Goal: Task Accomplishment & Management: Use online tool/utility

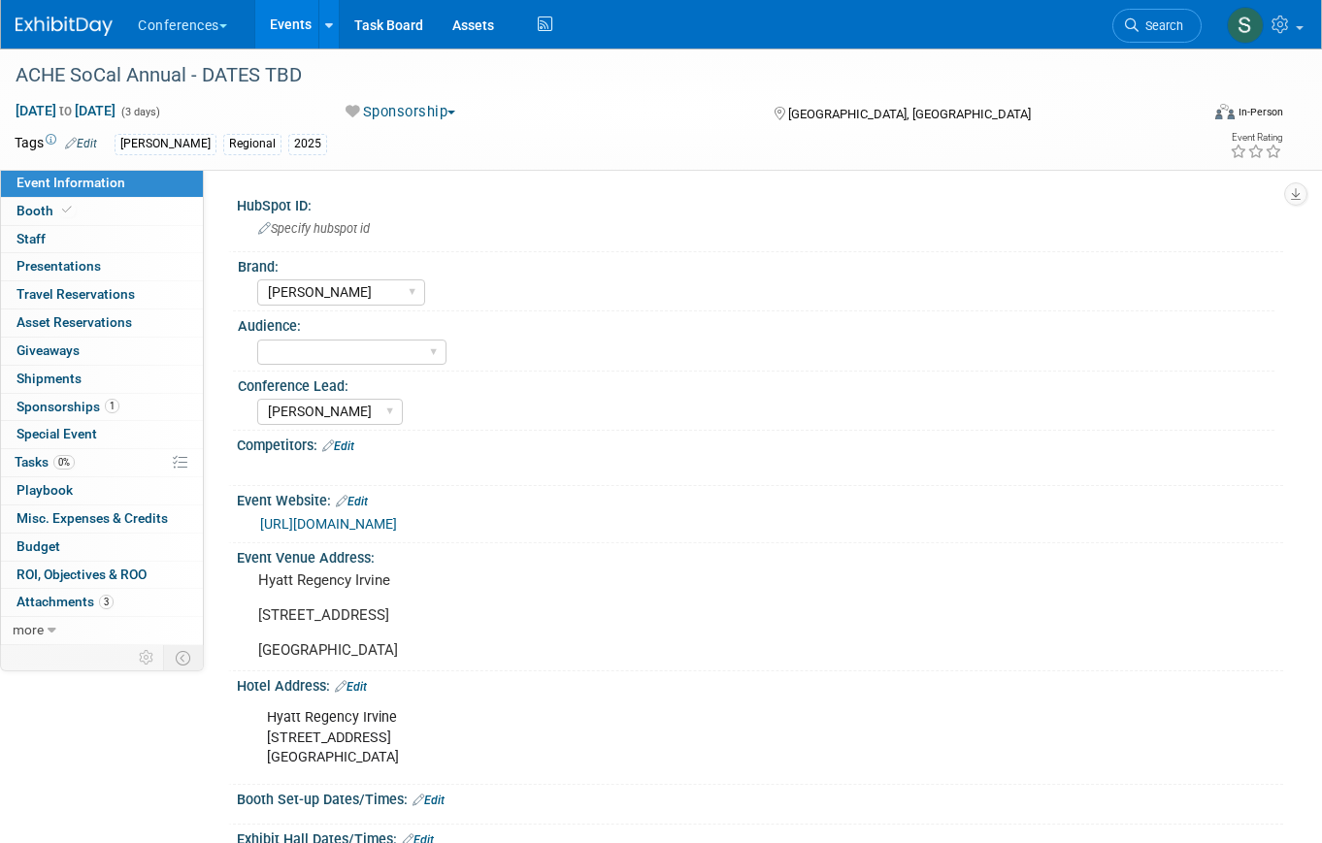
select select "[PERSON_NAME]"
click at [85, 213] on link "Booth" at bounding box center [102, 211] width 202 height 27
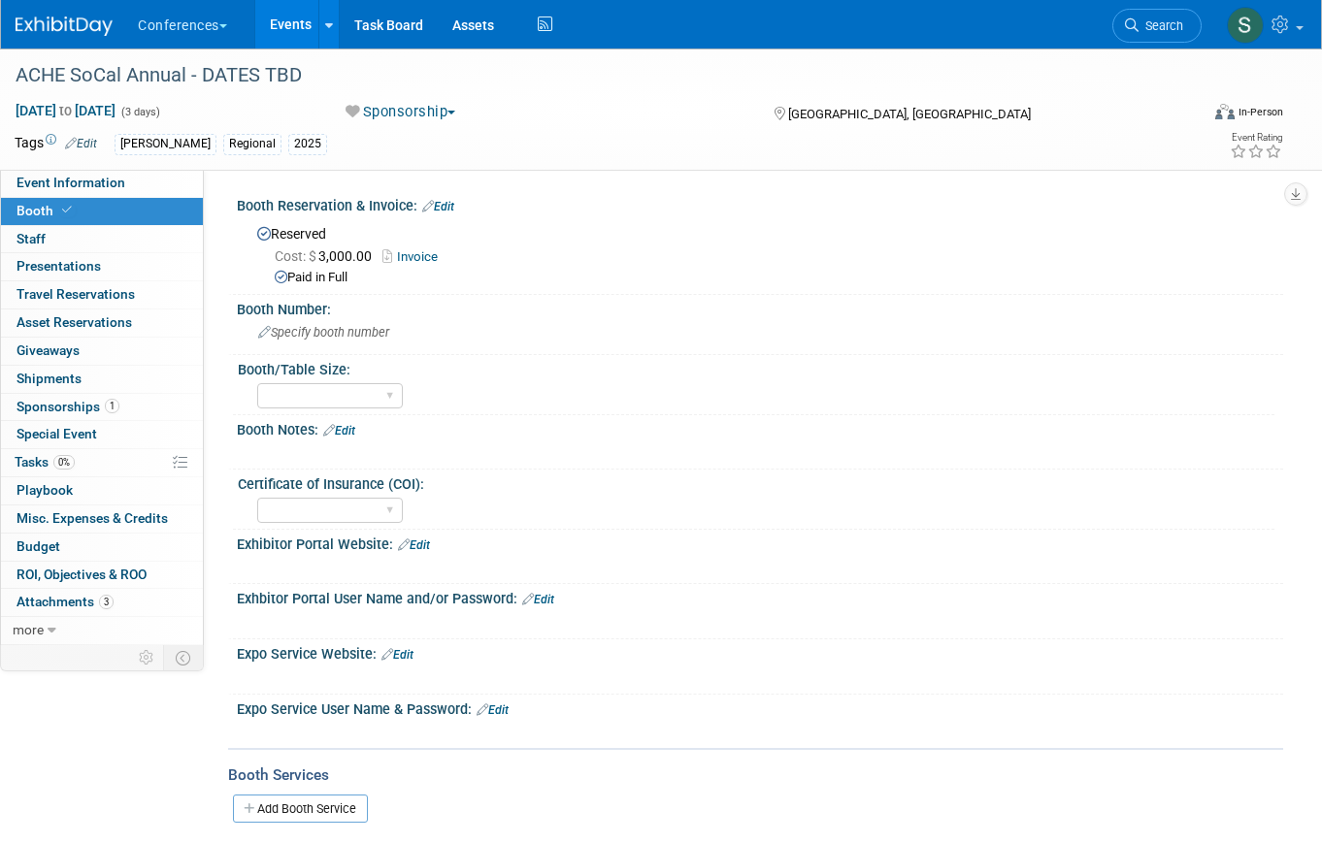
click at [409, 251] on link "Invoice" at bounding box center [414, 256] width 65 height 15
click at [53, 239] on link "0 Staff 0" at bounding box center [102, 239] width 202 height 27
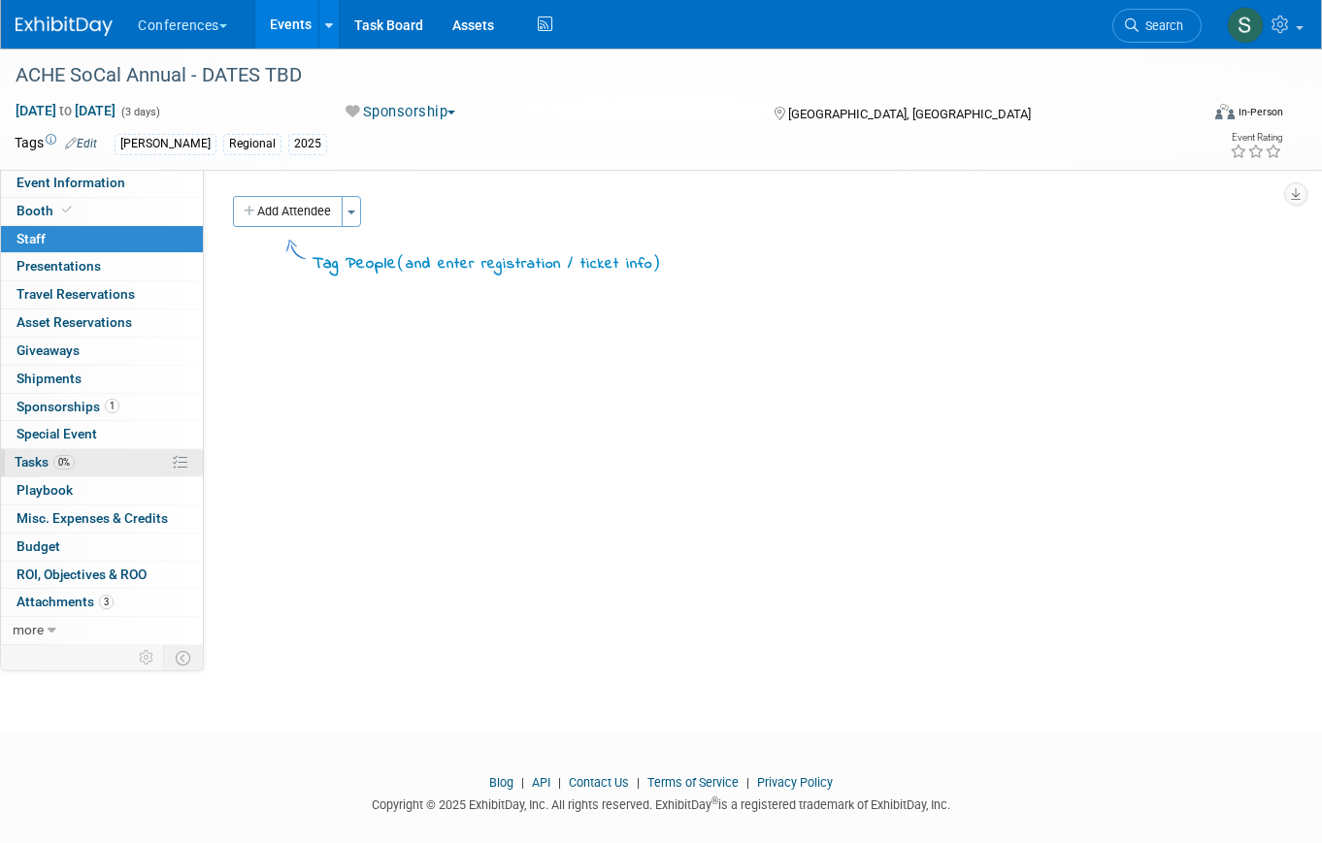
click at [85, 465] on link "0% Tasks 0%" at bounding box center [102, 462] width 202 height 27
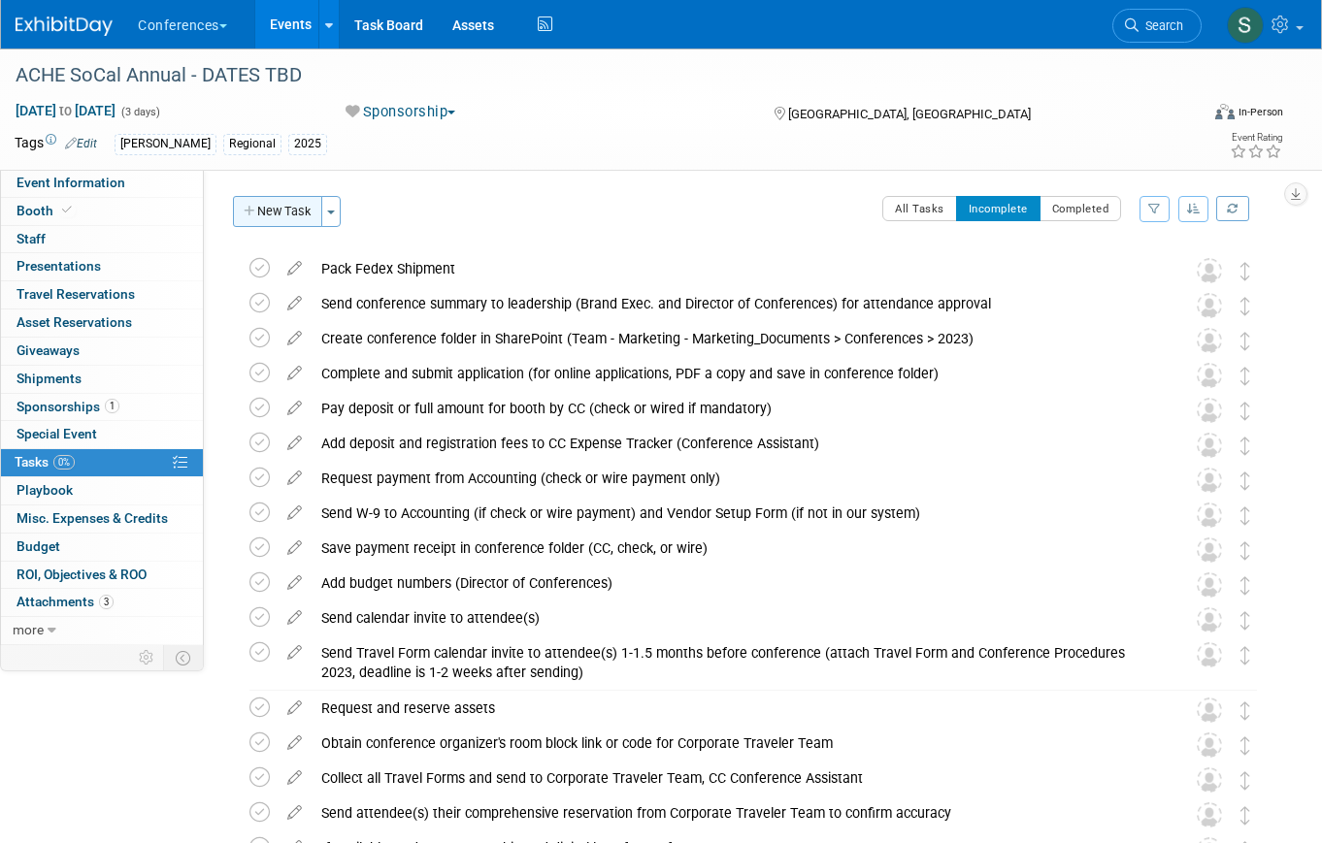
click at [283, 217] on button "New Task" at bounding box center [277, 211] width 89 height 31
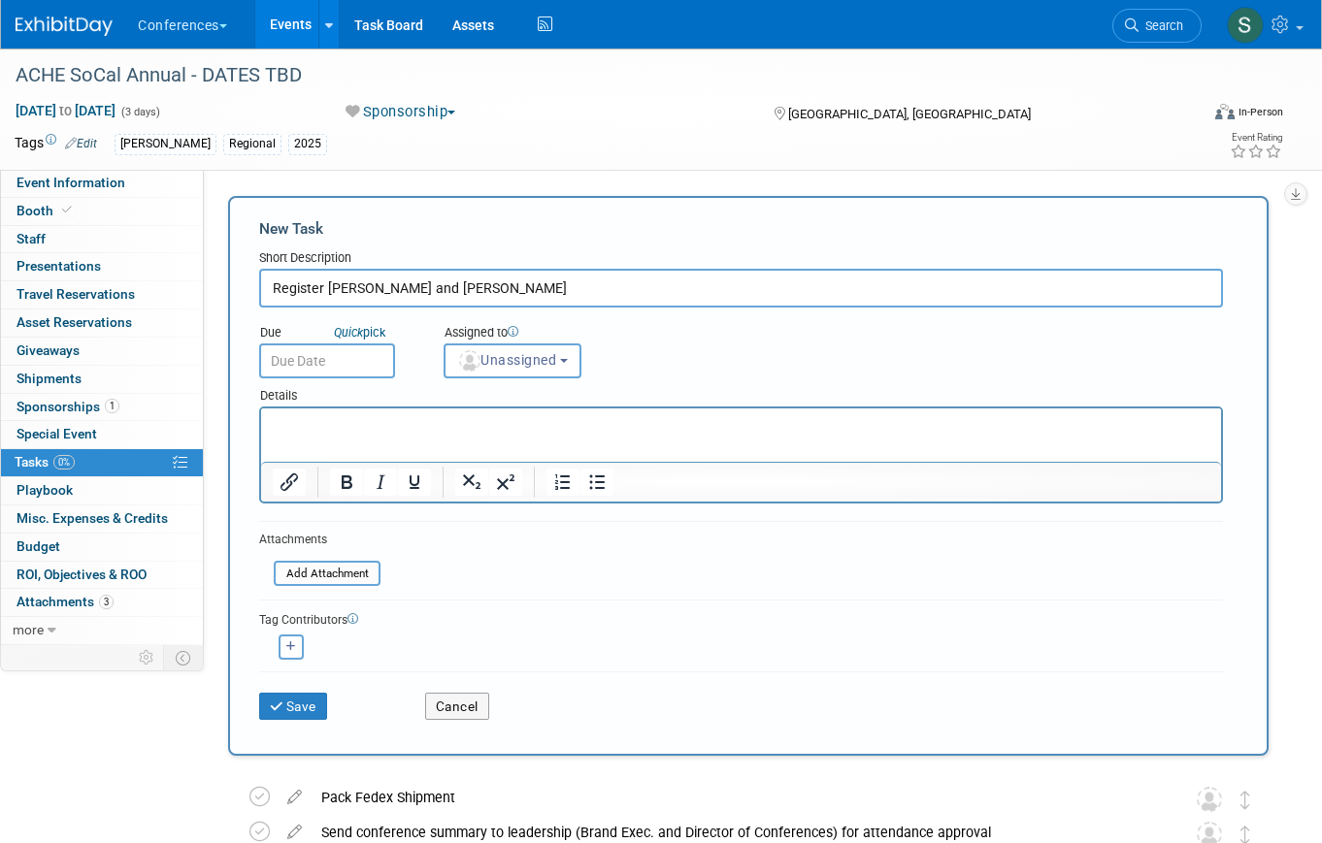
type input "Register [PERSON_NAME] and [PERSON_NAME]"
click at [353, 424] on p "Rich Text Area. Press ALT-0 for help." at bounding box center [741, 425] width 937 height 19
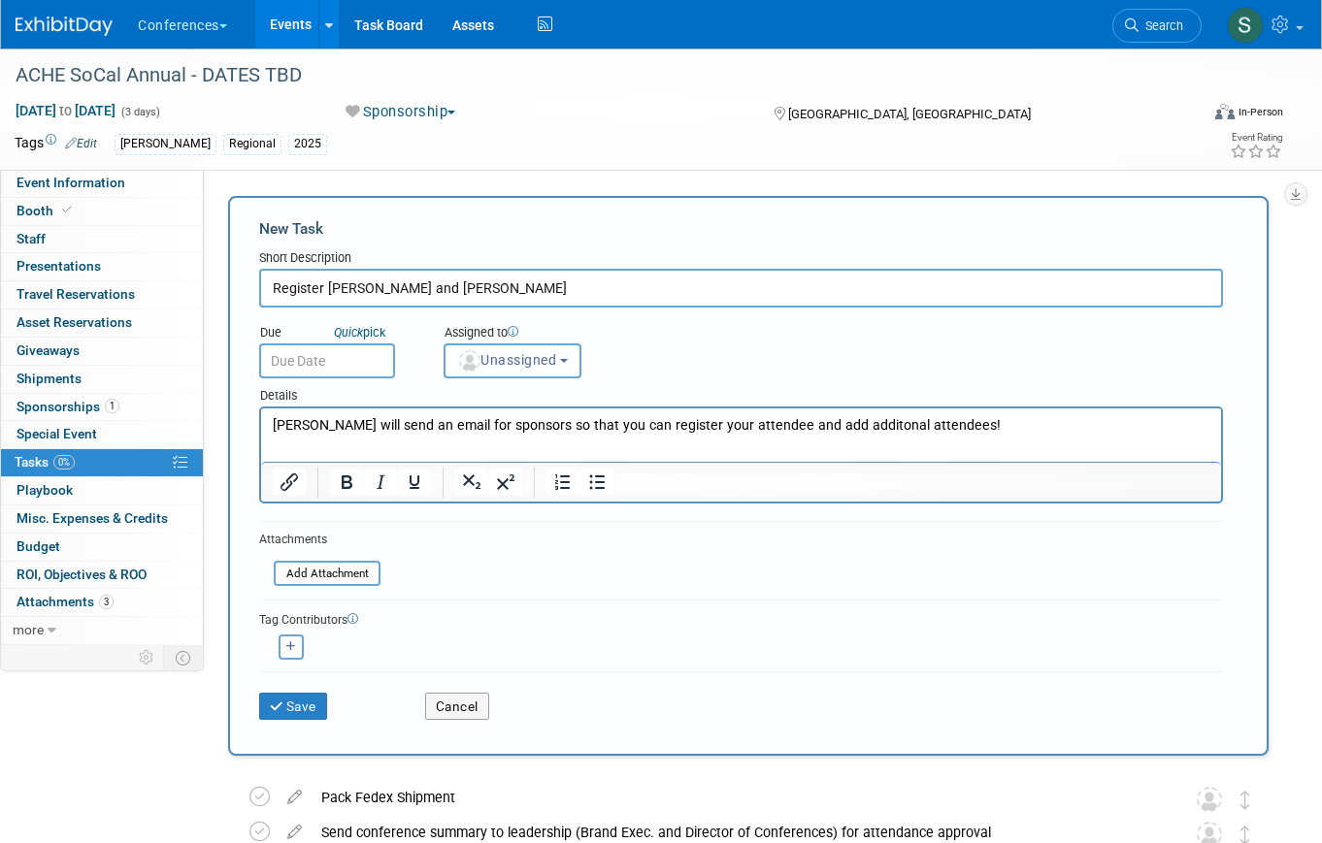
click at [488, 364] on span "Unassigned" at bounding box center [506, 360] width 99 height 16
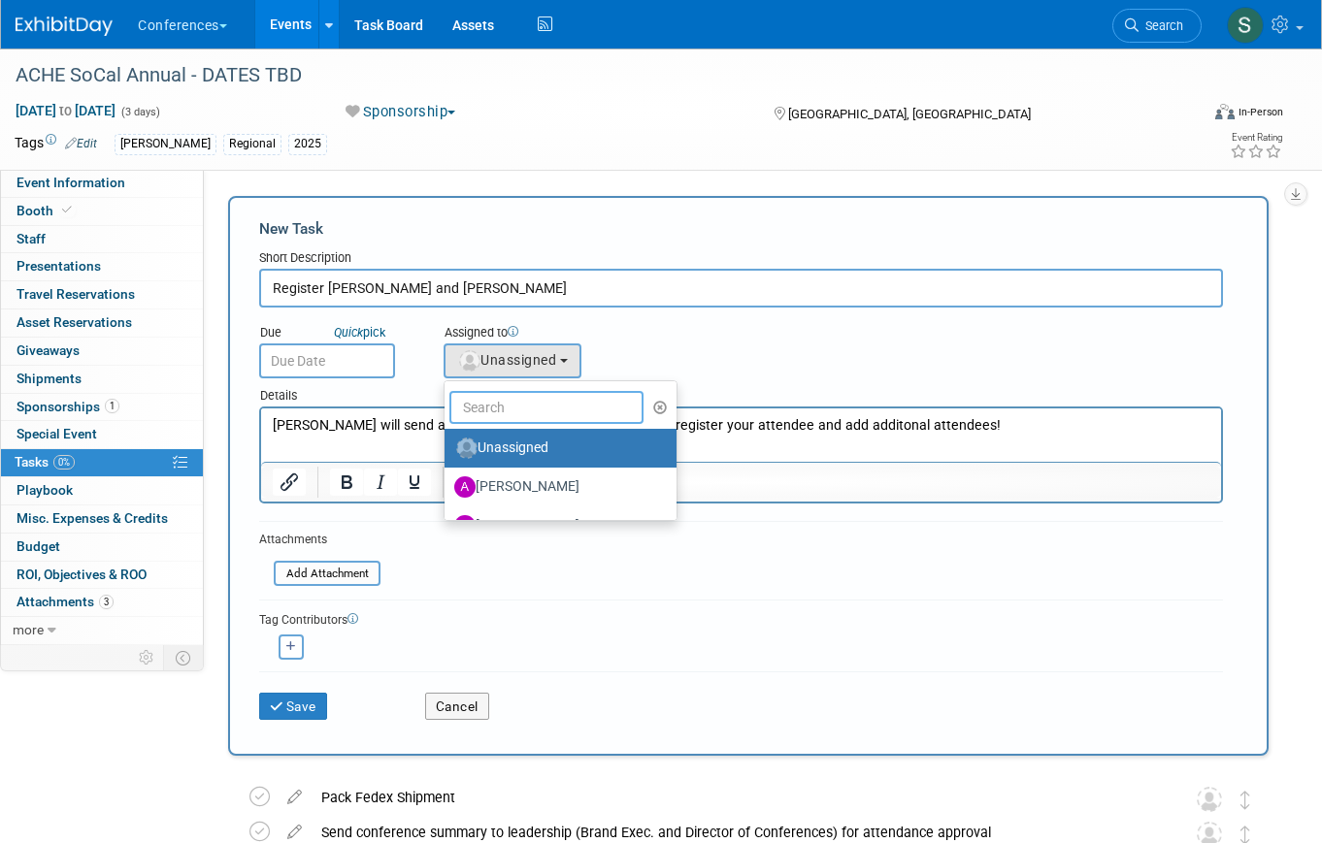
click at [511, 406] on input "text" at bounding box center [546, 407] width 194 height 33
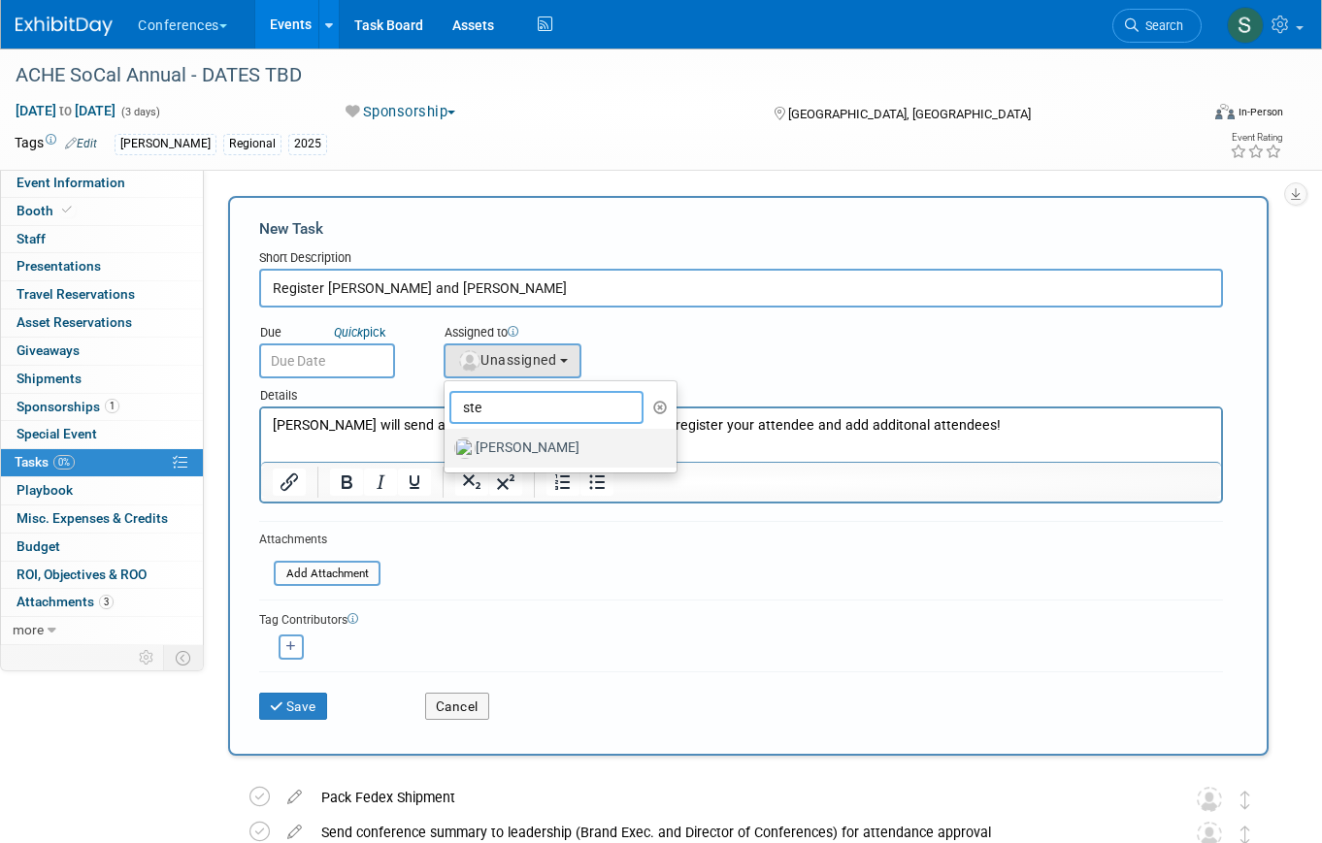
type input "ste"
click at [551, 451] on label "[PERSON_NAME]" at bounding box center [555, 448] width 203 height 31
click at [447, 451] on input "[PERSON_NAME]" at bounding box center [441, 446] width 13 height 13
select select "99d3eb33-a025-47ce-af5b-5fd5b4501ca6"
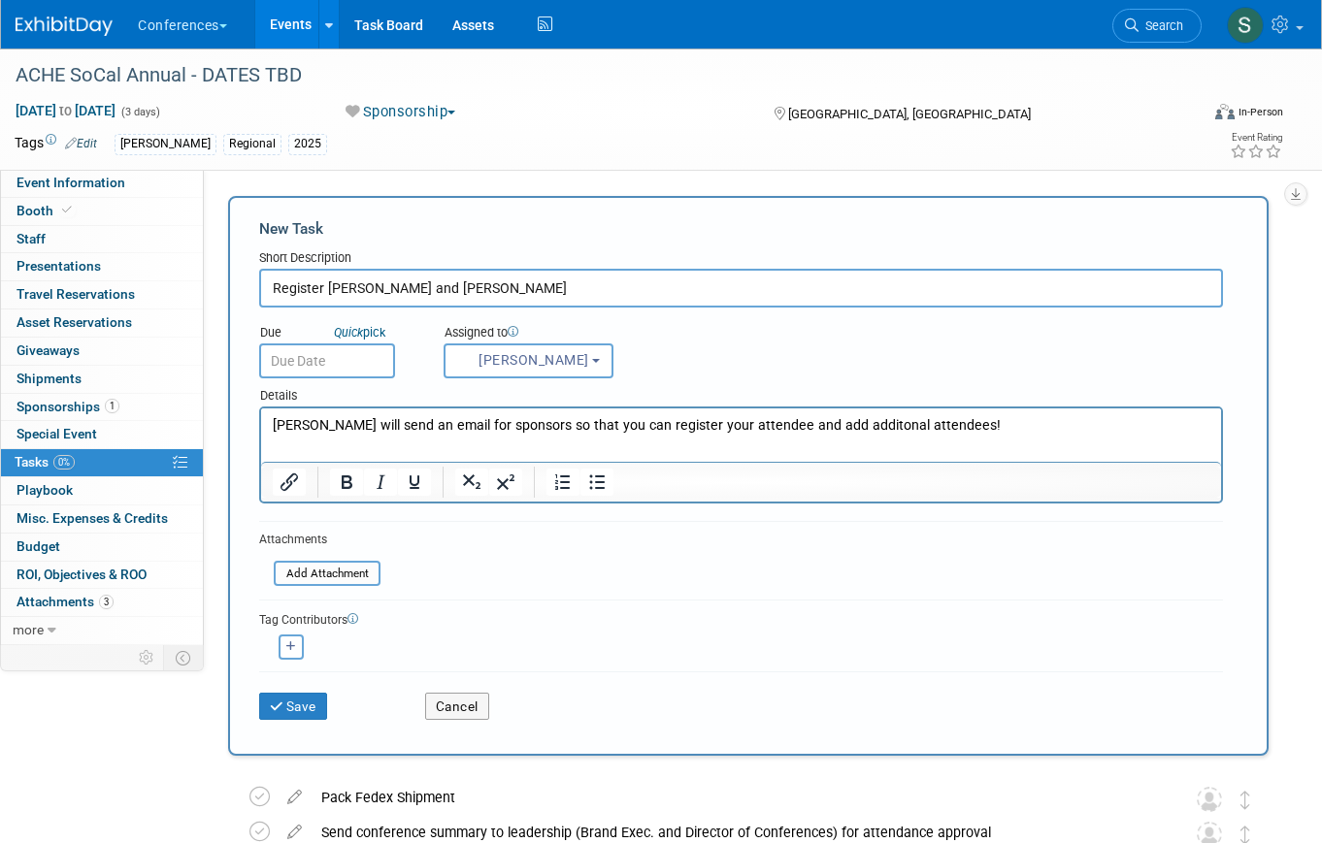
click at [322, 365] on input "text" at bounding box center [327, 361] width 136 height 35
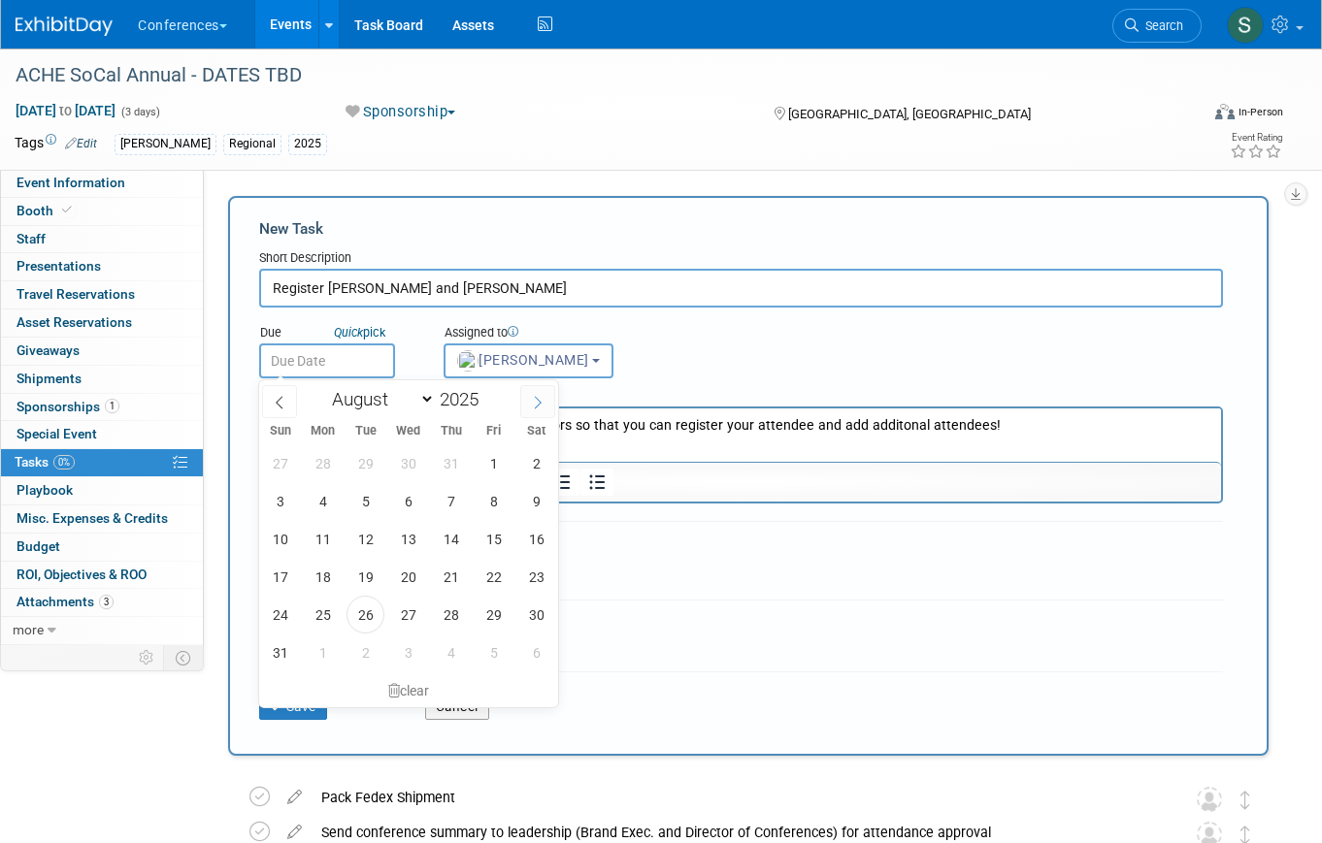
click at [540, 396] on icon at bounding box center [538, 403] width 14 height 14
select select "8"
click at [409, 547] on span "17" at bounding box center [408, 539] width 38 height 38
type input "[DATE]"
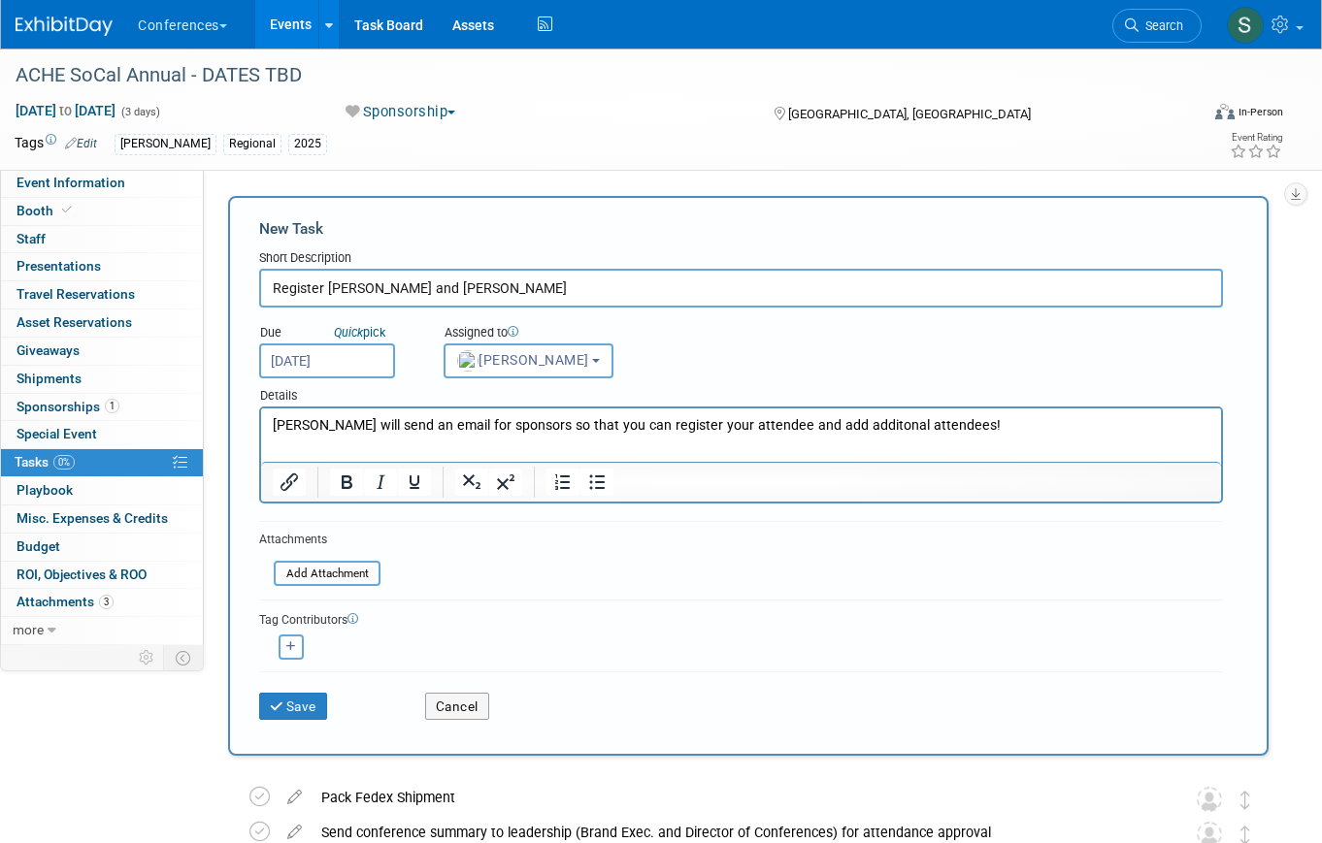
click at [949, 428] on p "[PERSON_NAME] will send an email for sponsors so that you can register your att…" at bounding box center [741, 425] width 937 height 19
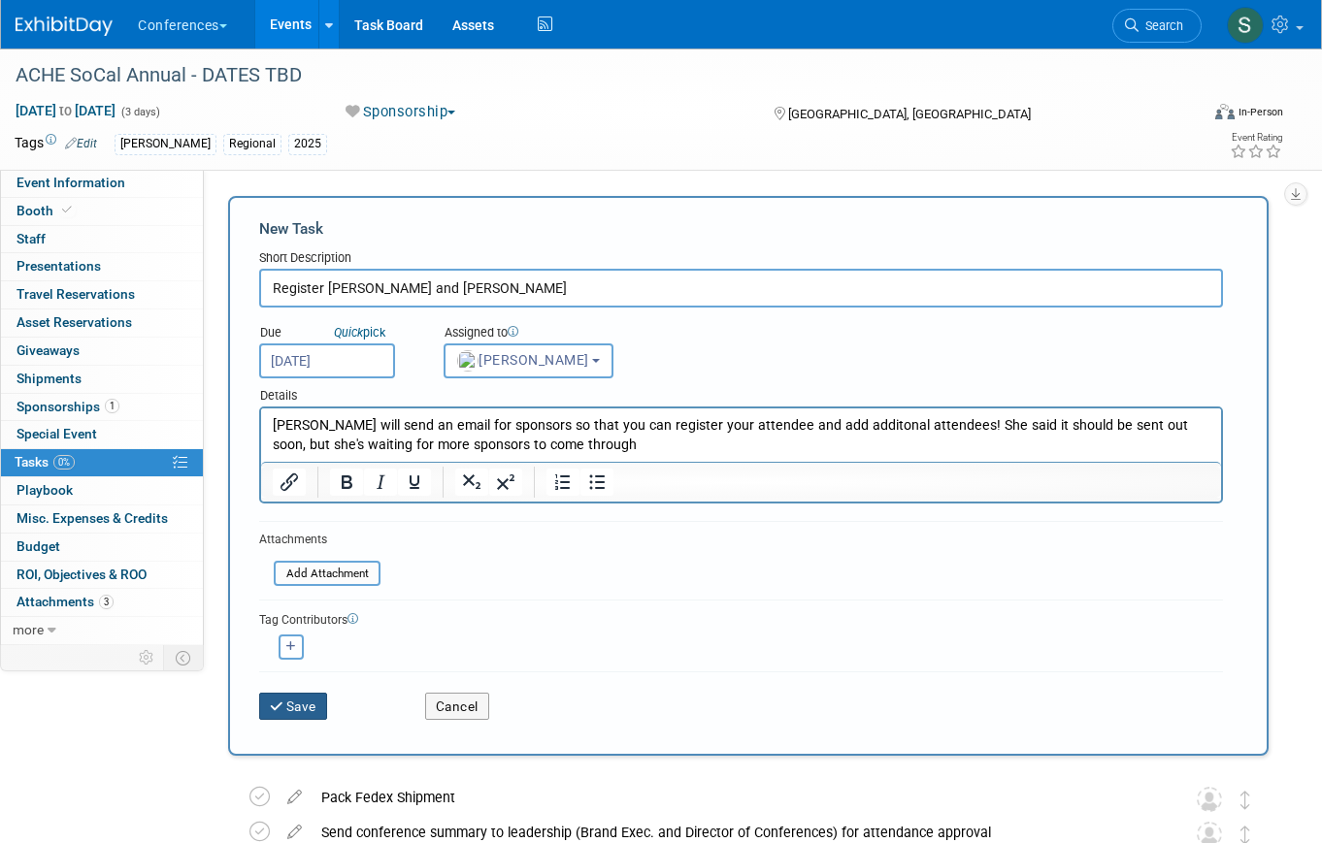
click at [294, 709] on button "Save" at bounding box center [293, 706] width 68 height 27
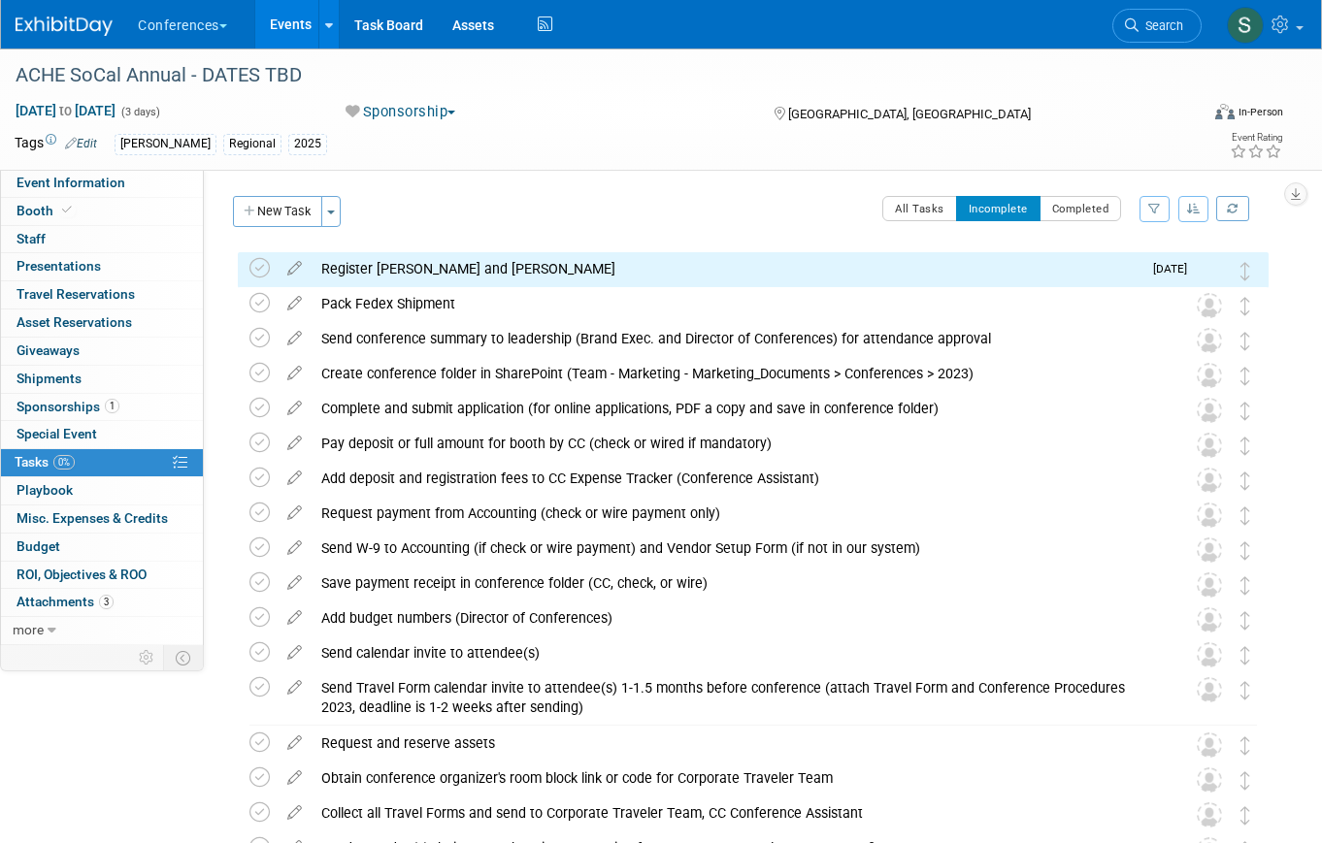
click at [70, 233] on link "0 Staff 0" at bounding box center [102, 239] width 202 height 27
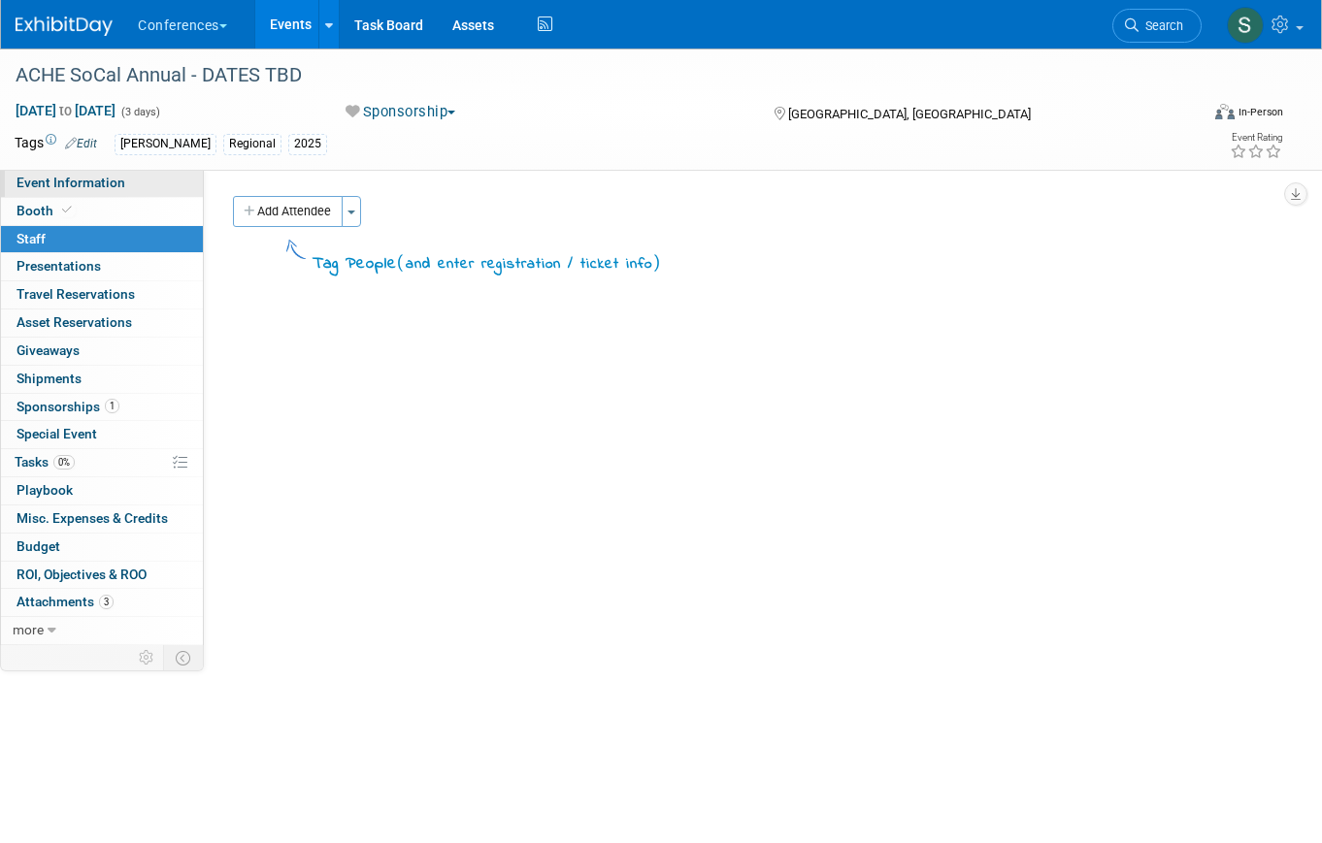
click at [80, 187] on span "Event Information" at bounding box center [70, 183] width 109 height 16
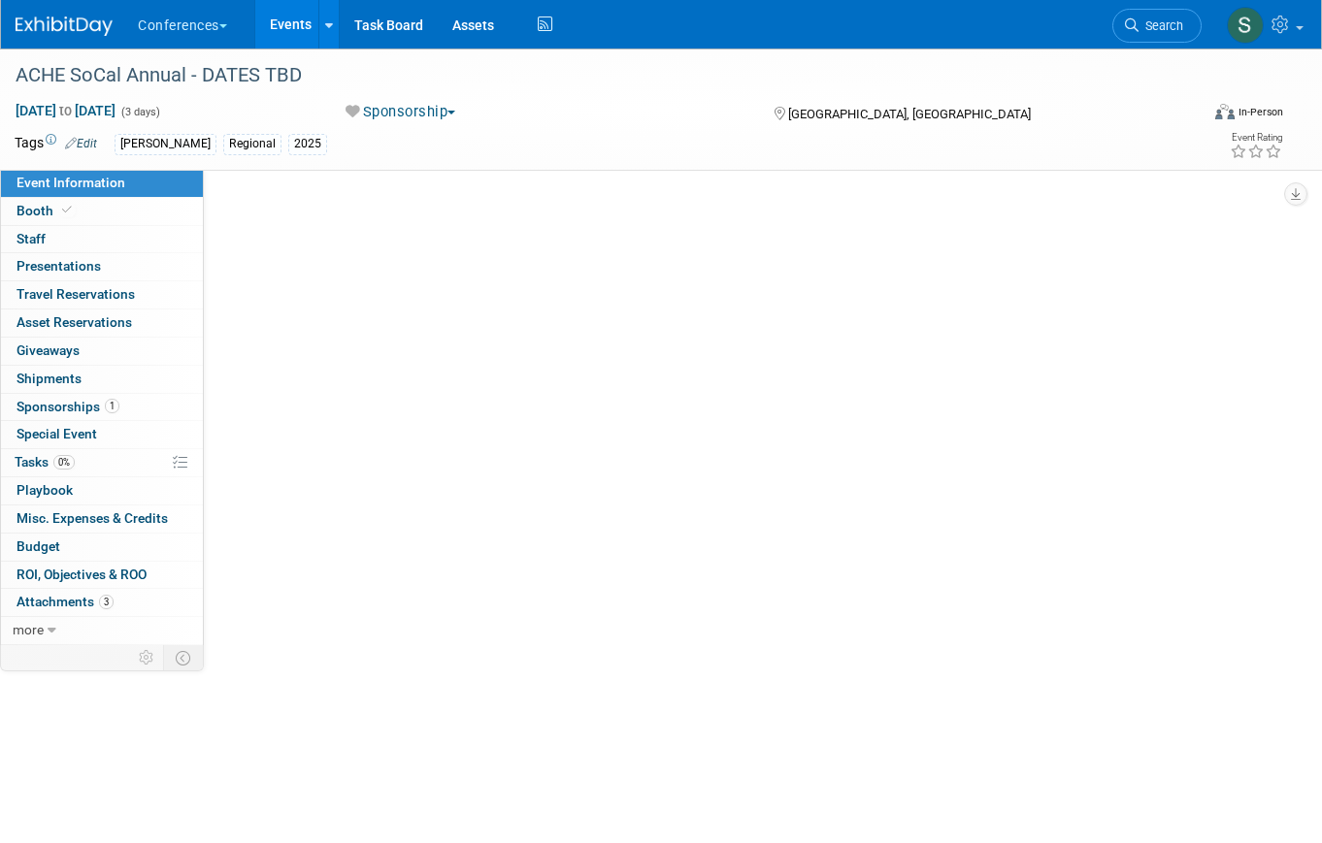
select select "[PERSON_NAME]"
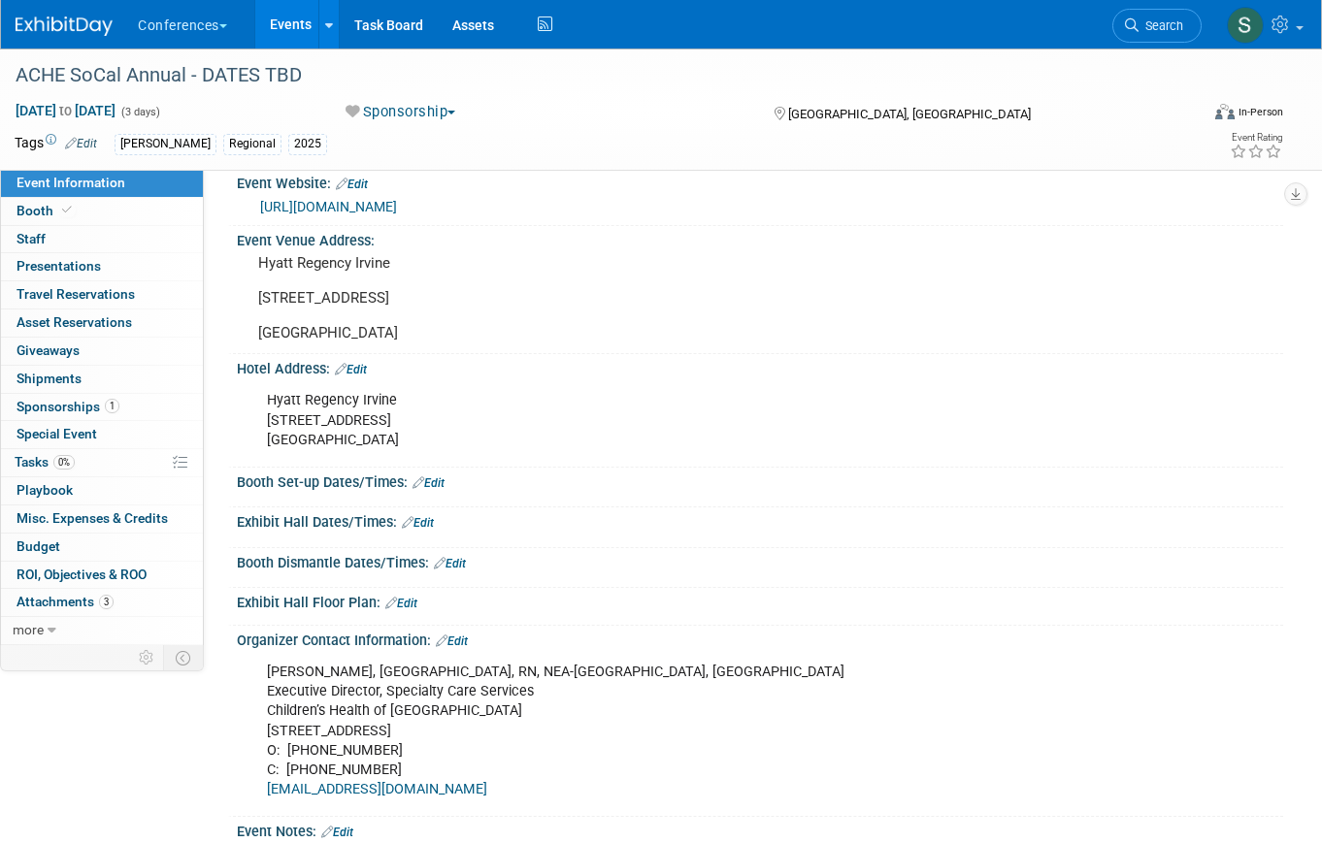
scroll to position [280, 0]
